Goal: Find specific page/section: Find specific page/section

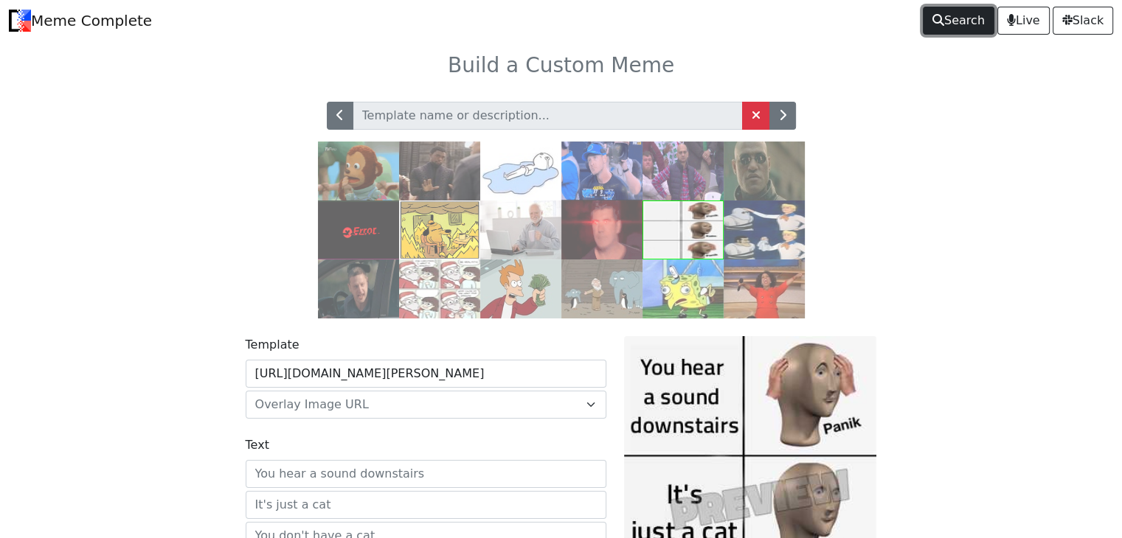
click at [945, 28] on span "Search" at bounding box center [958, 21] width 52 height 18
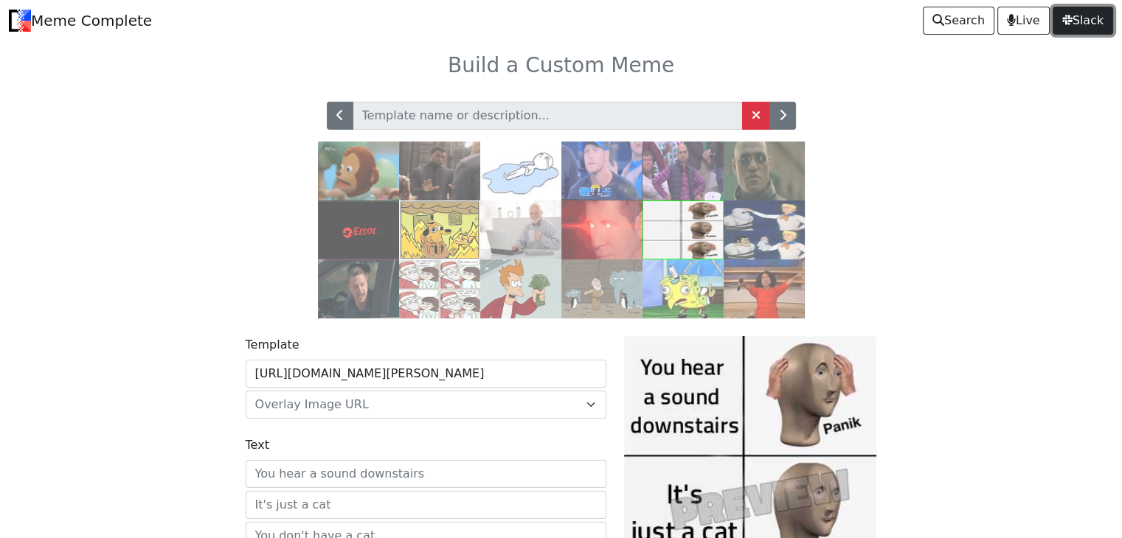
click at [1076, 21] on span "Slack" at bounding box center [1082, 21] width 41 height 18
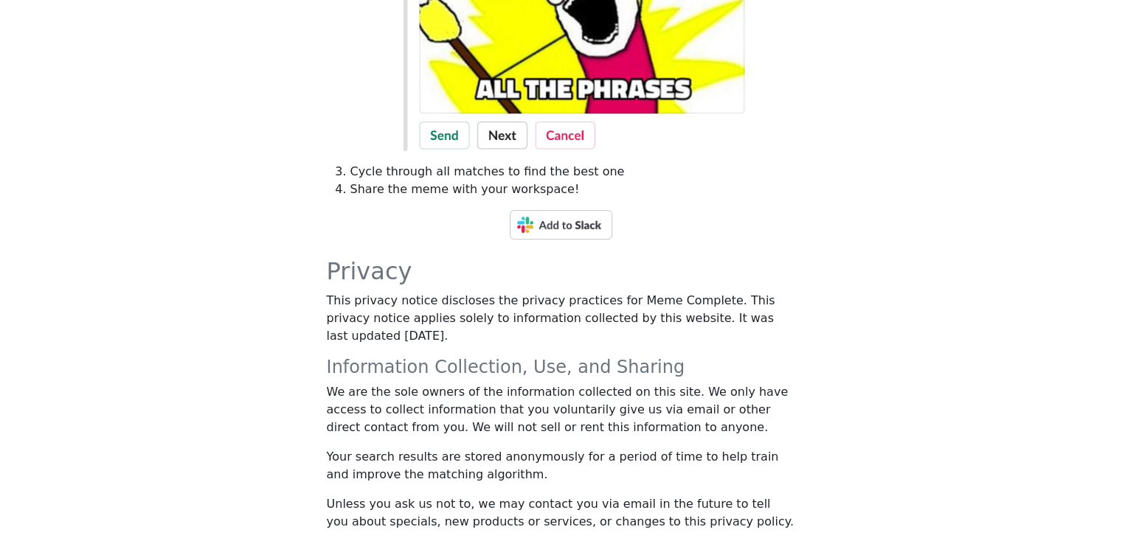
scroll to position [327, 0]
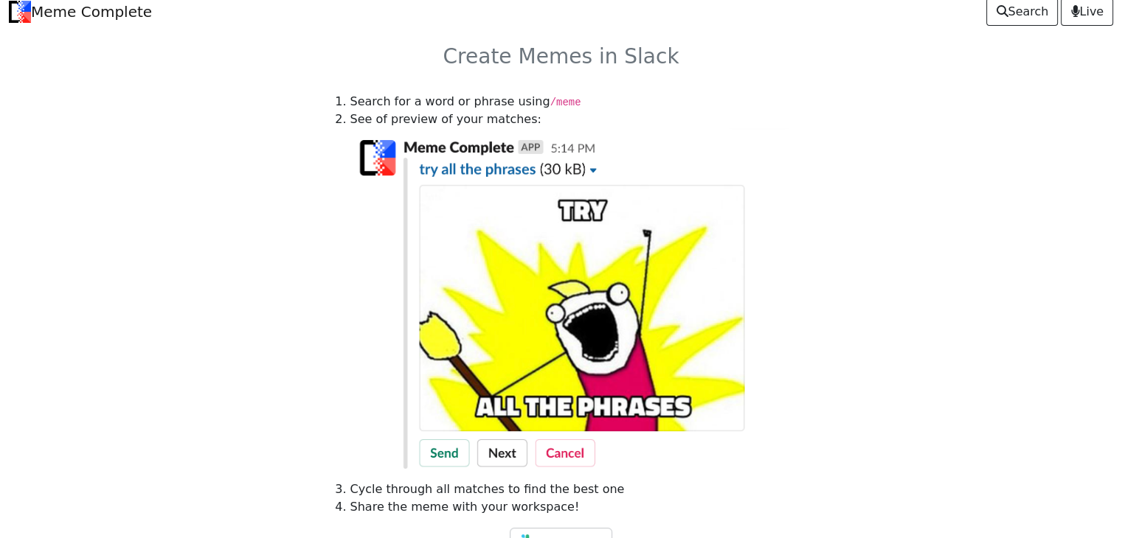
scroll to position [0, 0]
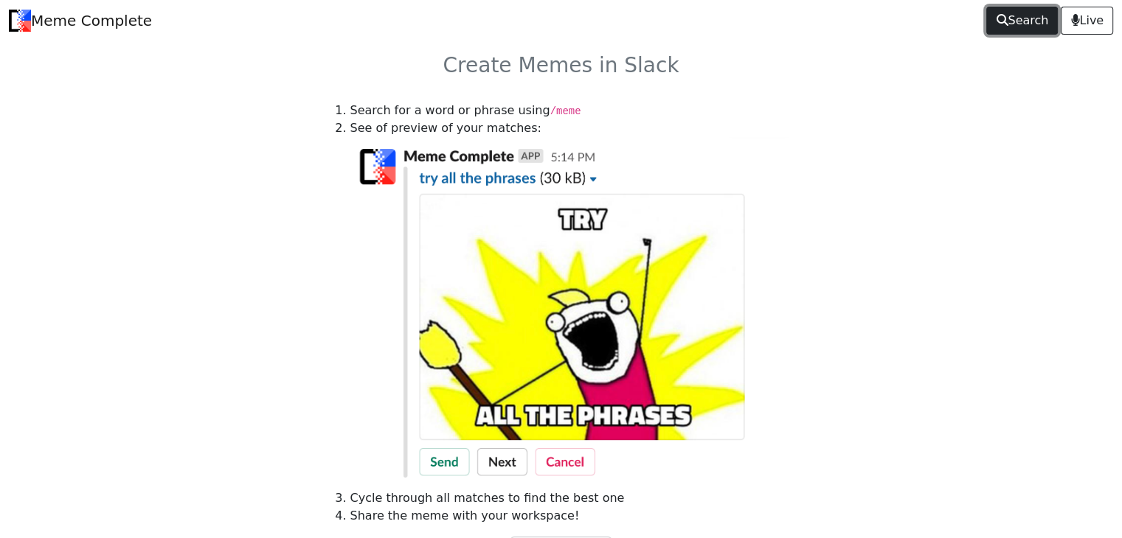
click at [1038, 17] on span "Search" at bounding box center [1022, 21] width 52 height 18
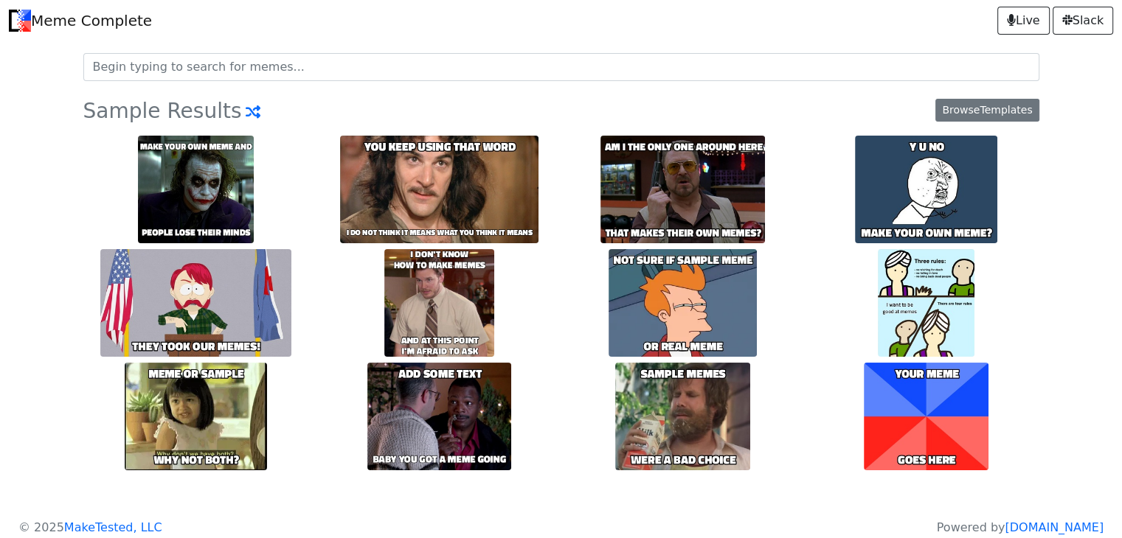
scroll to position [12, 0]
